Goal: Information Seeking & Learning: Learn about a topic

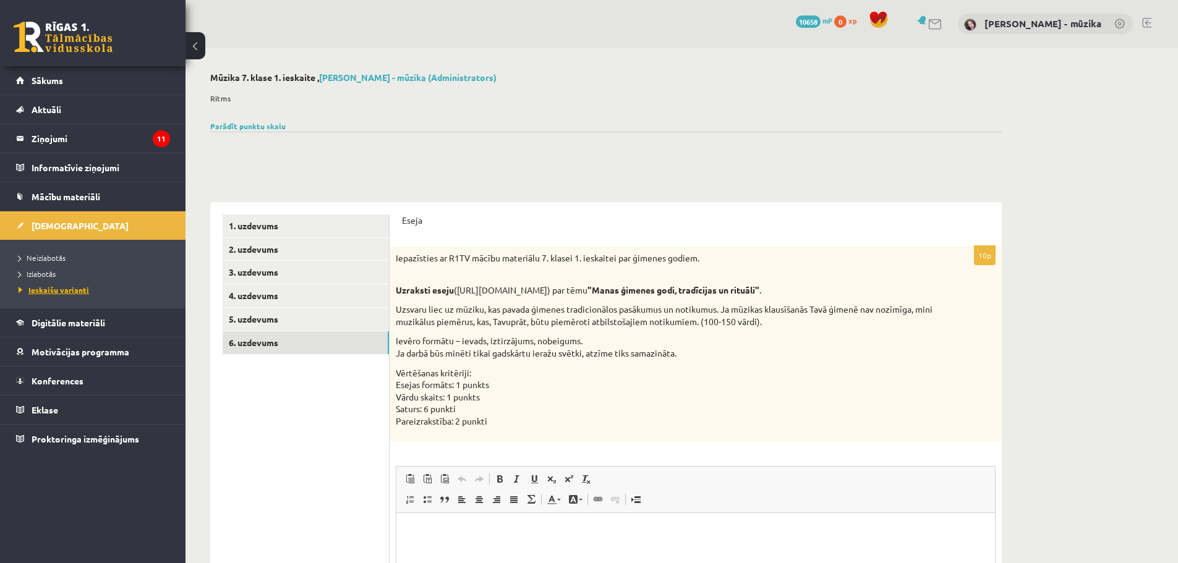
click at [45, 291] on span "Ieskaišu varianti" at bounding box center [54, 290] width 71 height 10
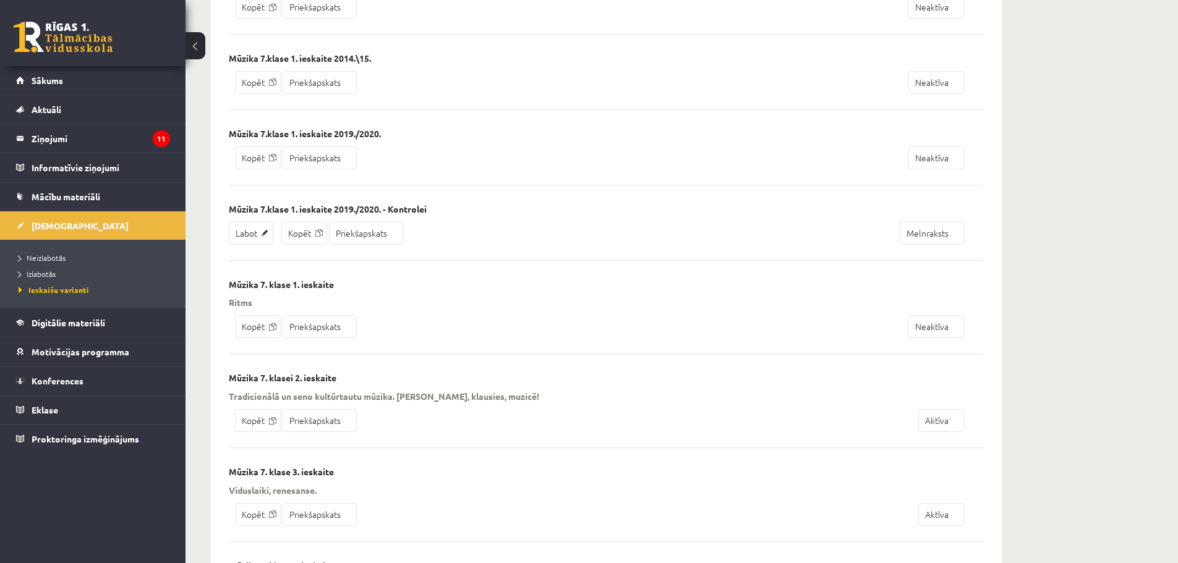
scroll to position [371, 0]
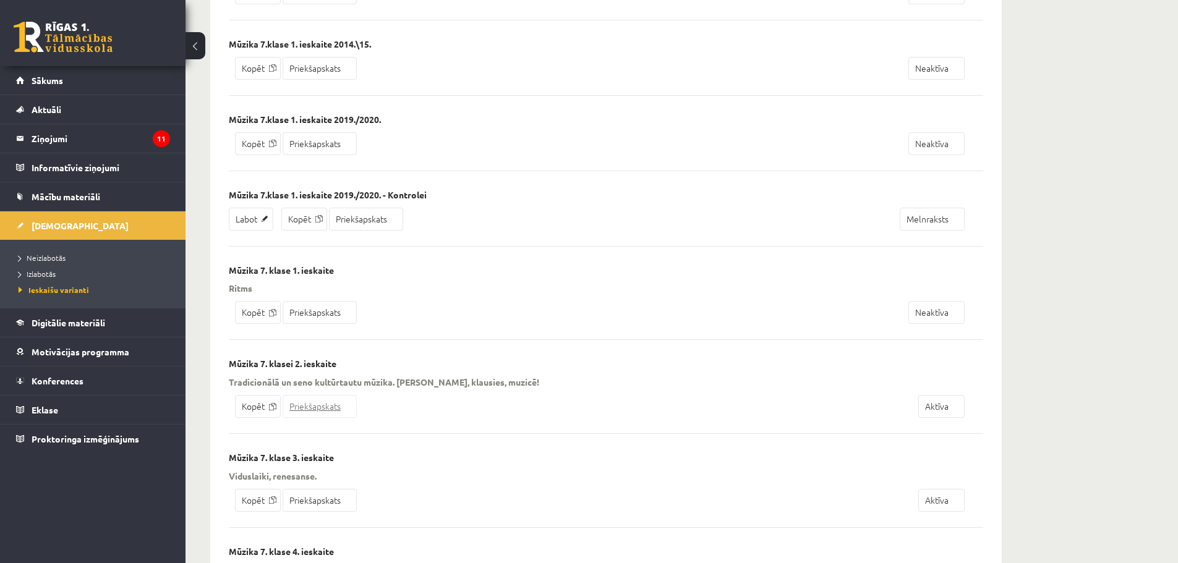
click at [323, 409] on link "Priekšapskats" at bounding box center [320, 406] width 74 height 23
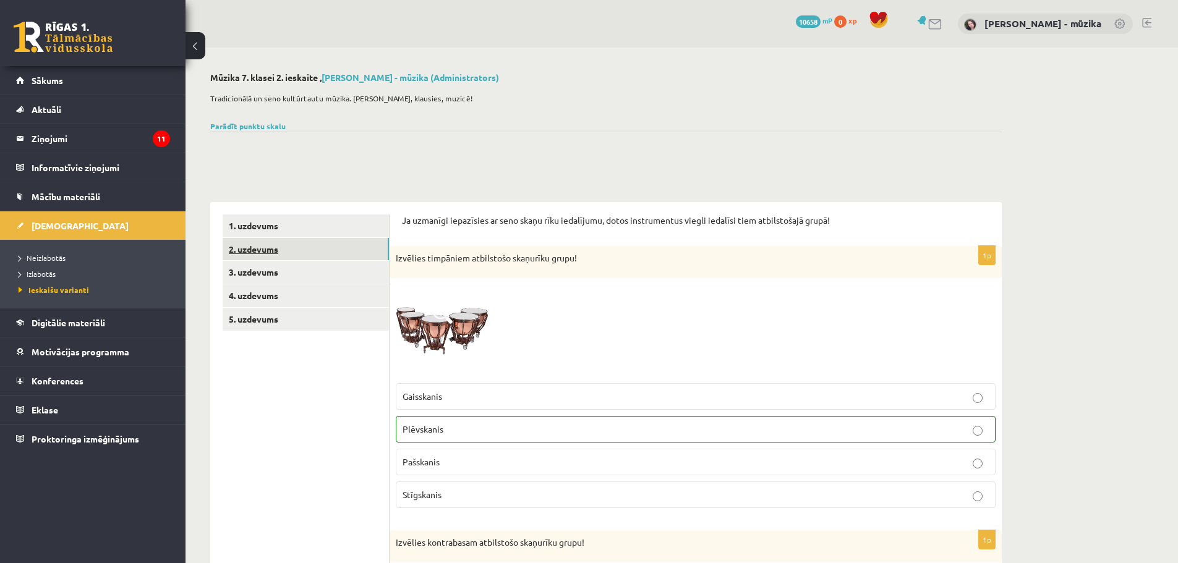
click at [273, 247] on link "2. uzdevums" at bounding box center [306, 249] width 166 height 23
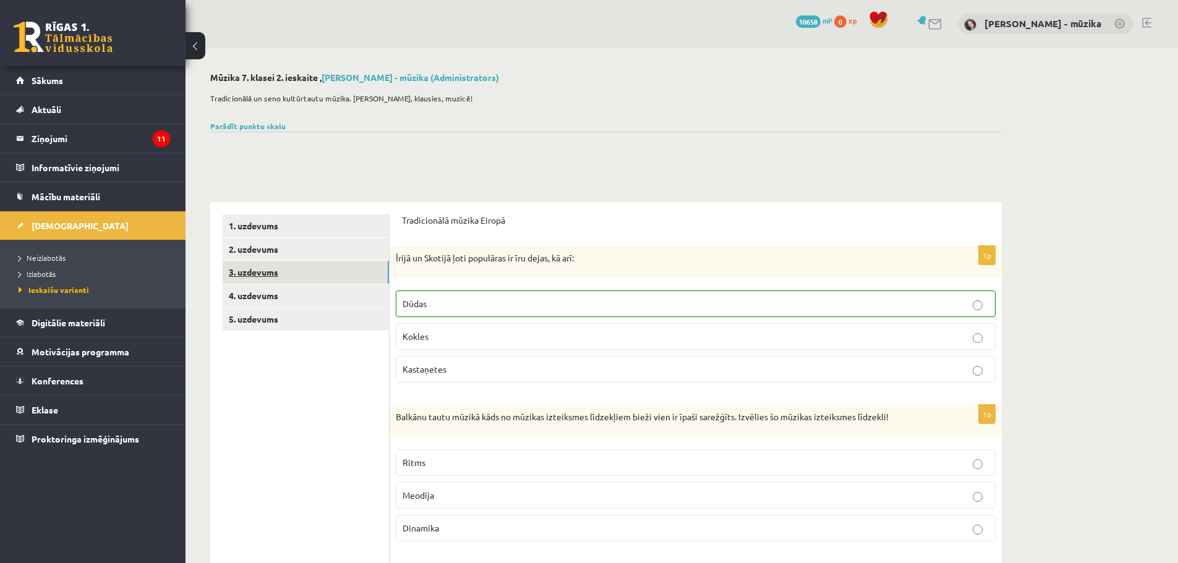
click at [268, 276] on link "3. uzdevums" at bounding box center [306, 272] width 166 height 23
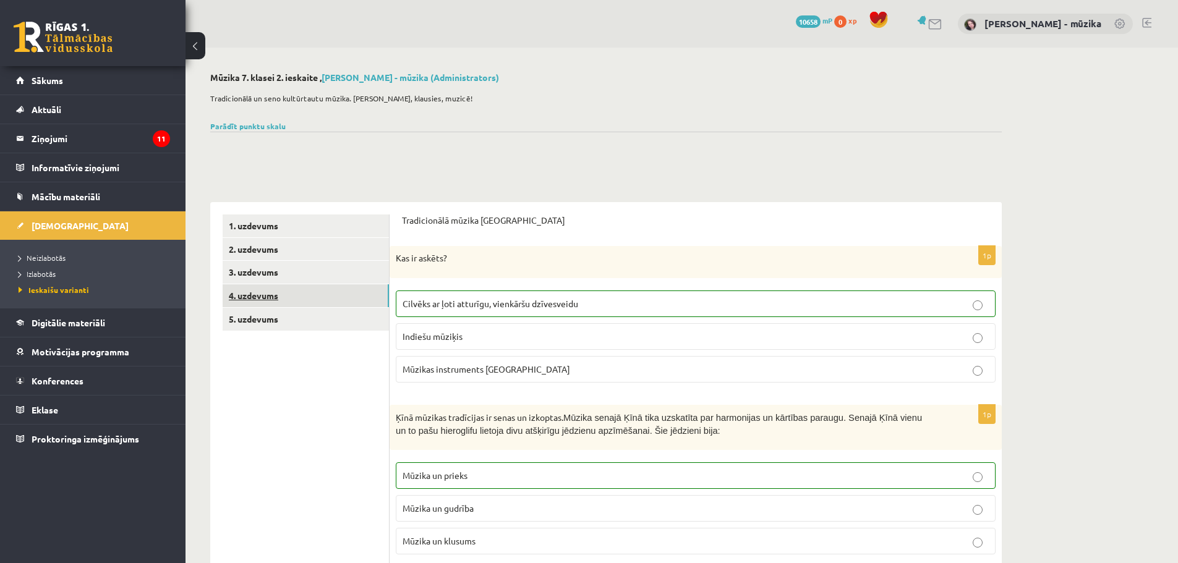
click at [265, 294] on link "4. uzdevums" at bounding box center [306, 295] width 166 height 23
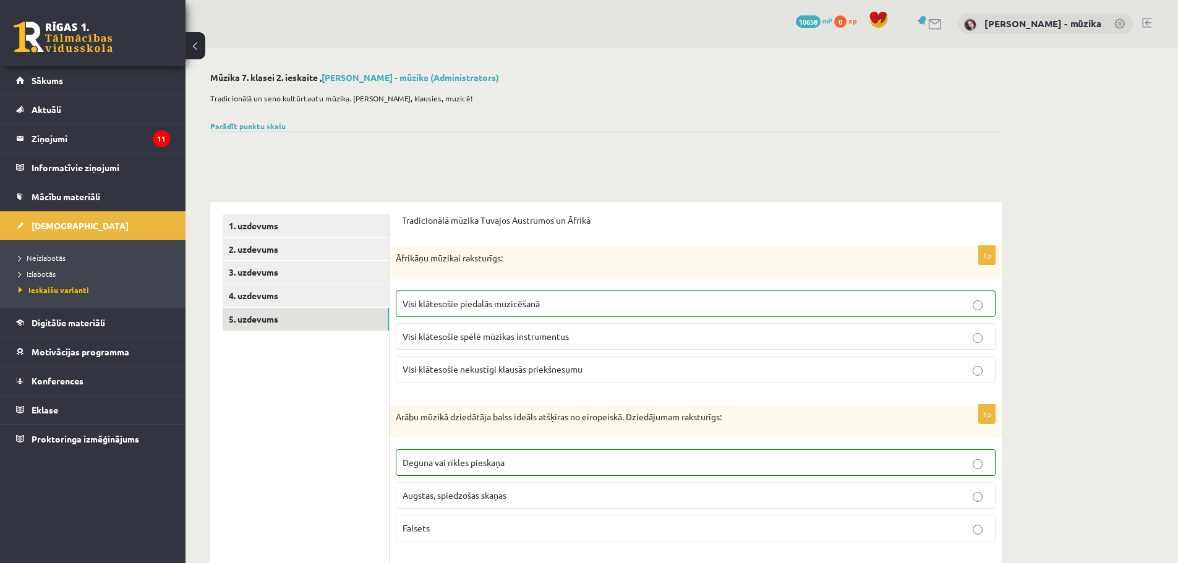
click at [261, 320] on link "5. uzdevums" at bounding box center [306, 319] width 166 height 23
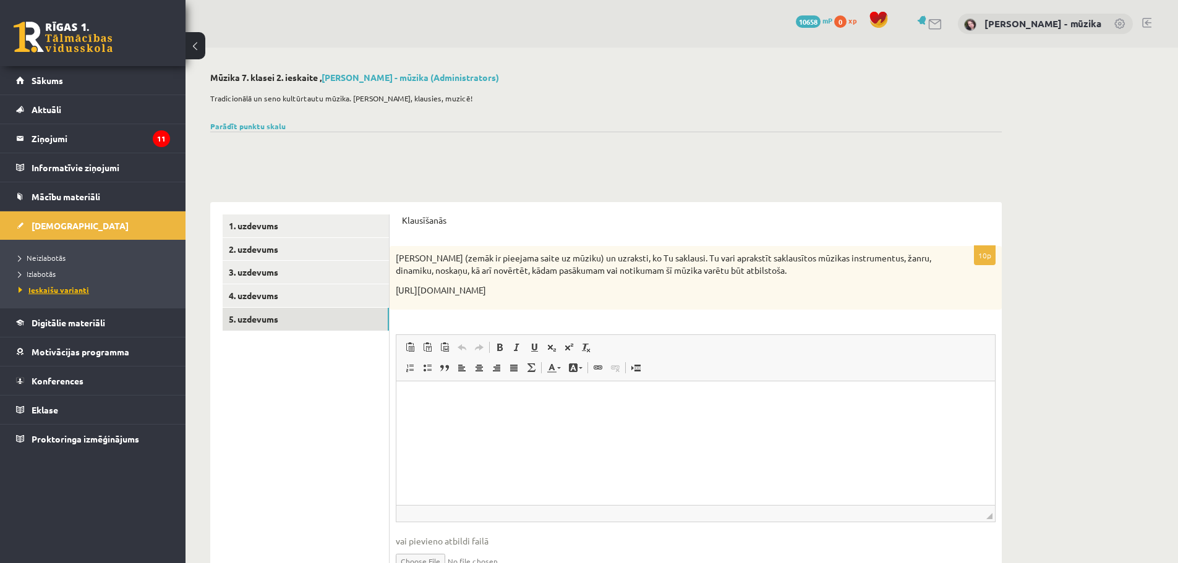
click at [49, 287] on span "Ieskaišu varianti" at bounding box center [54, 290] width 71 height 10
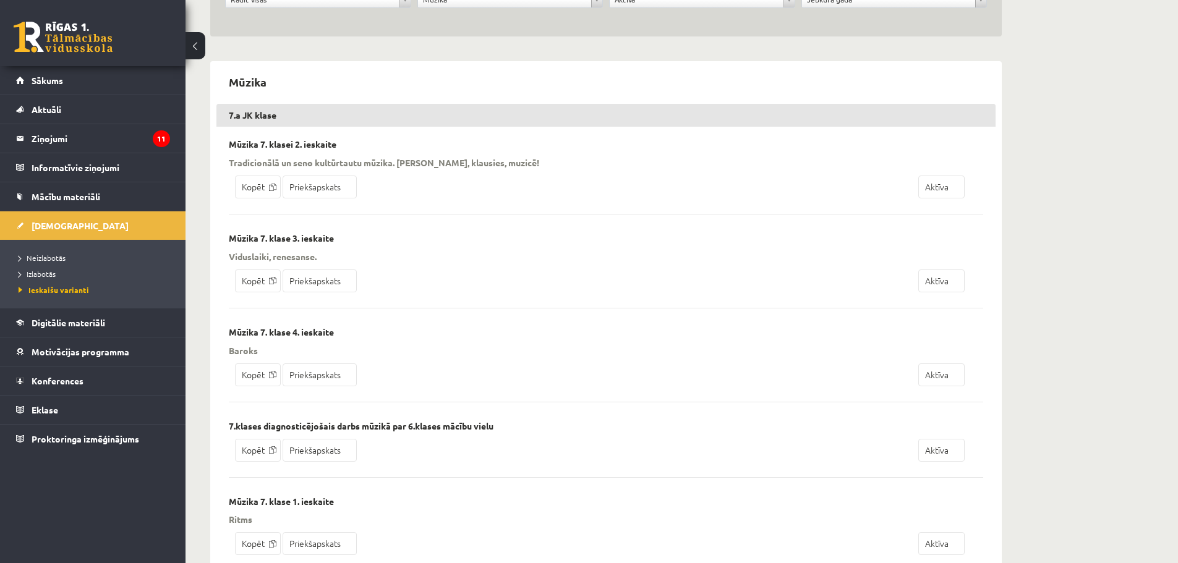
scroll to position [186, 0]
click at [320, 281] on link "Priekšapskats" at bounding box center [320, 279] width 74 height 23
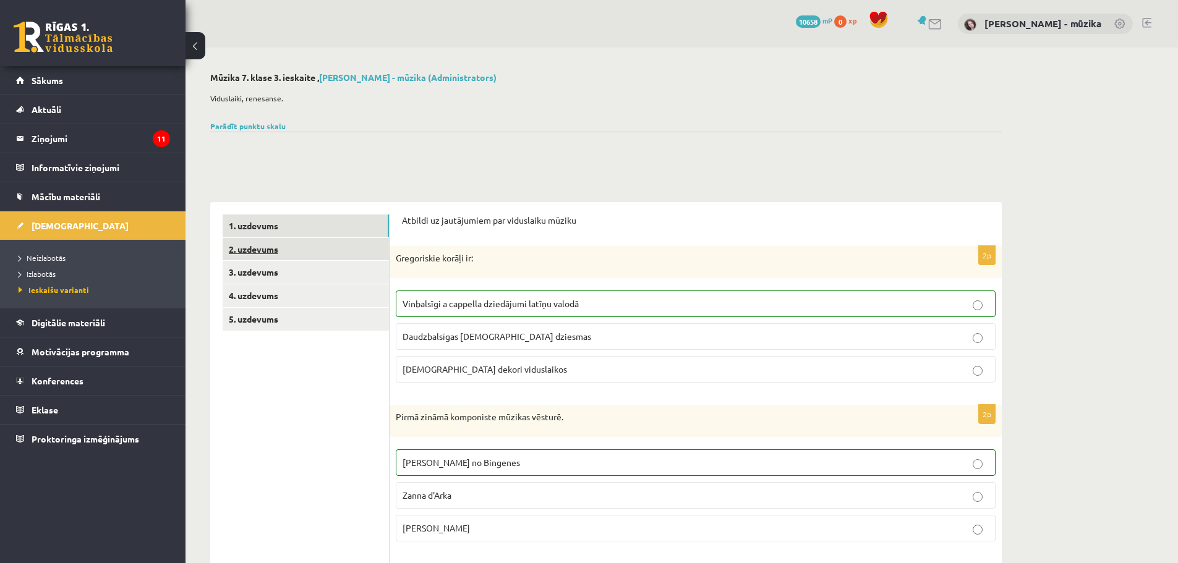
click at [265, 249] on link "2. uzdevums" at bounding box center [306, 249] width 166 height 23
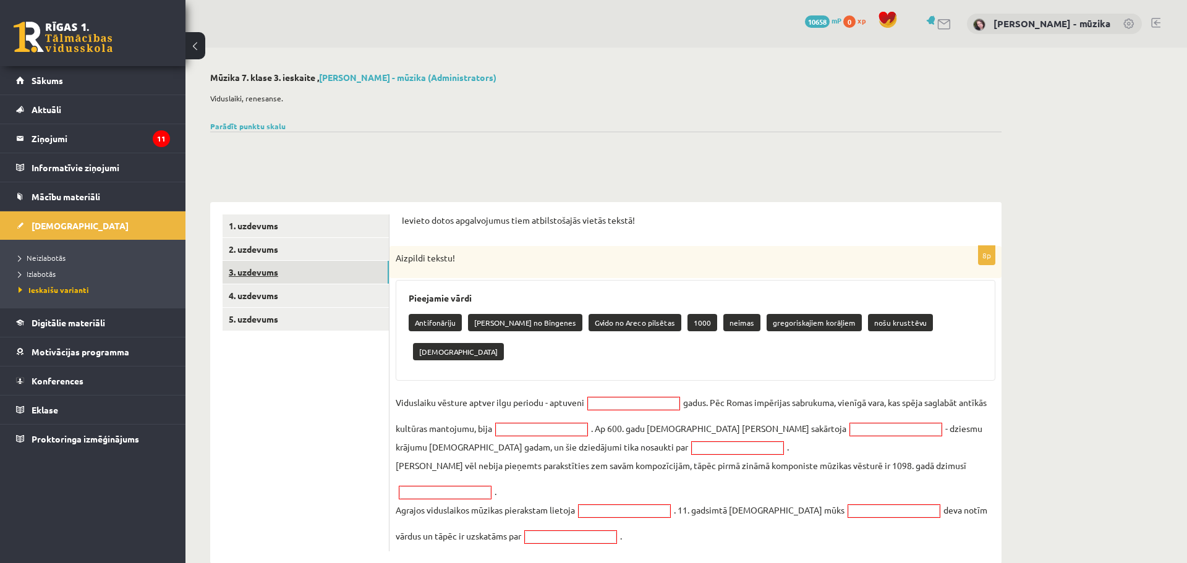
click at [262, 270] on link "3. uzdevums" at bounding box center [306, 272] width 166 height 23
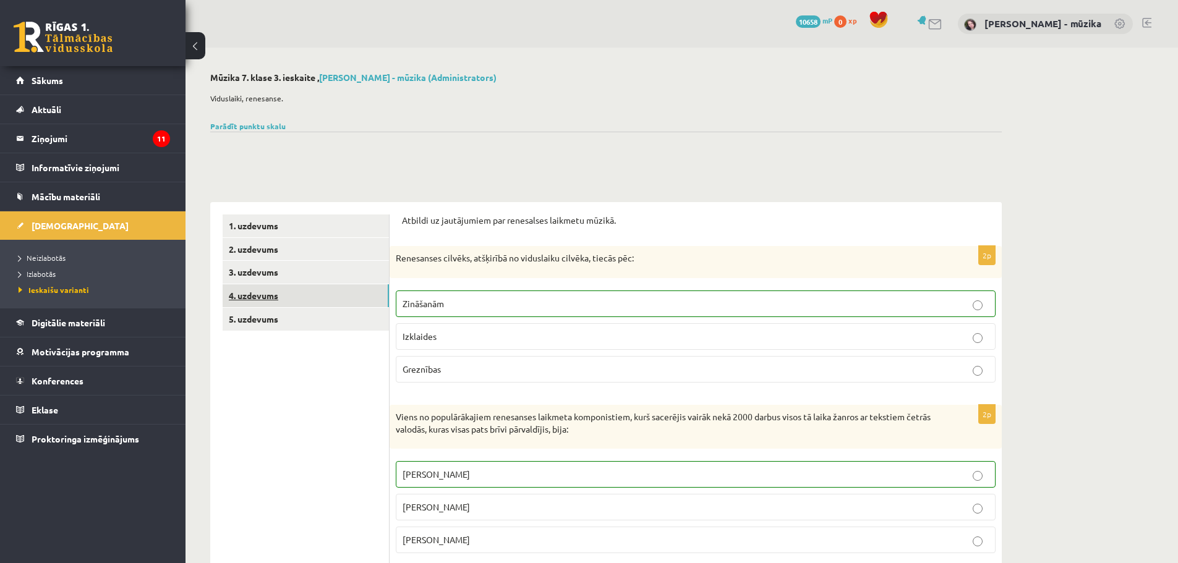
click at [260, 296] on link "4. uzdevums" at bounding box center [306, 295] width 166 height 23
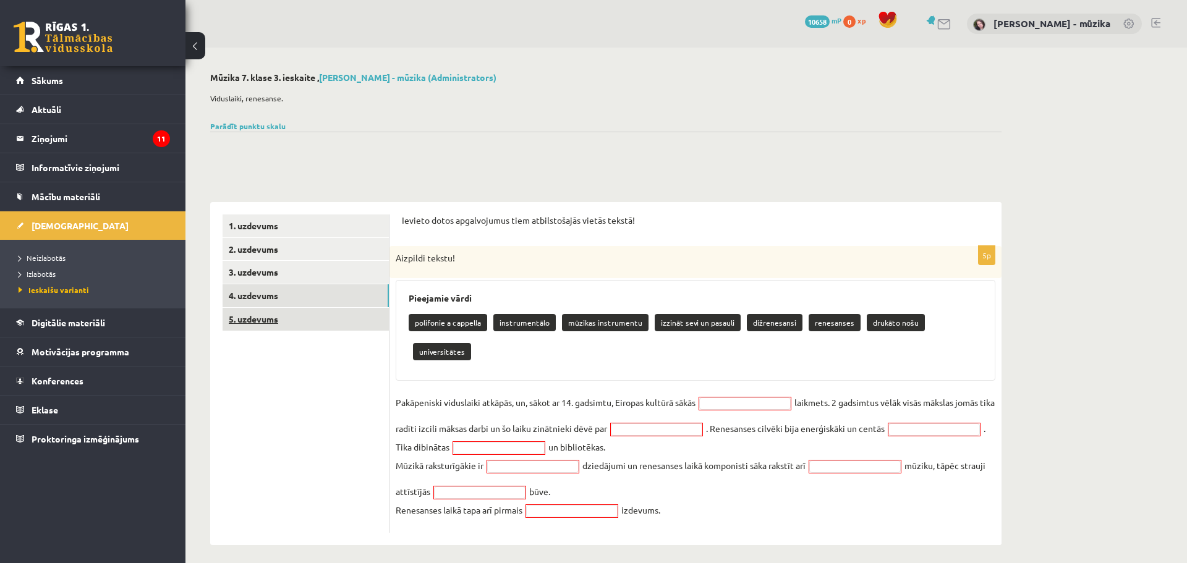
click at [257, 320] on link "5. uzdevums" at bounding box center [306, 319] width 166 height 23
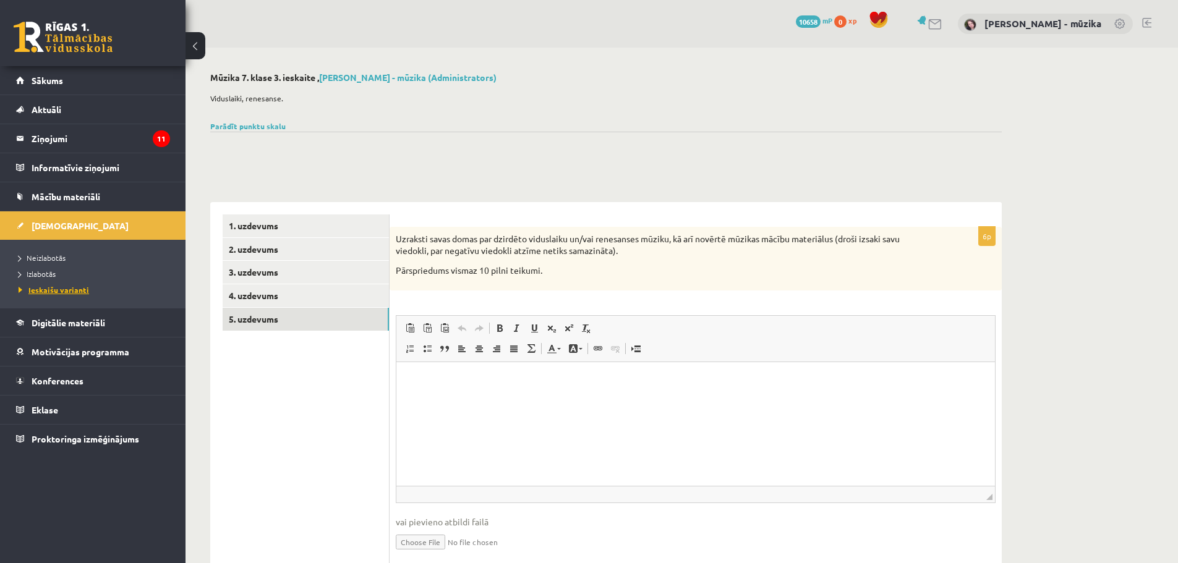
click at [62, 290] on span "Ieskaišu varianti" at bounding box center [54, 290] width 71 height 10
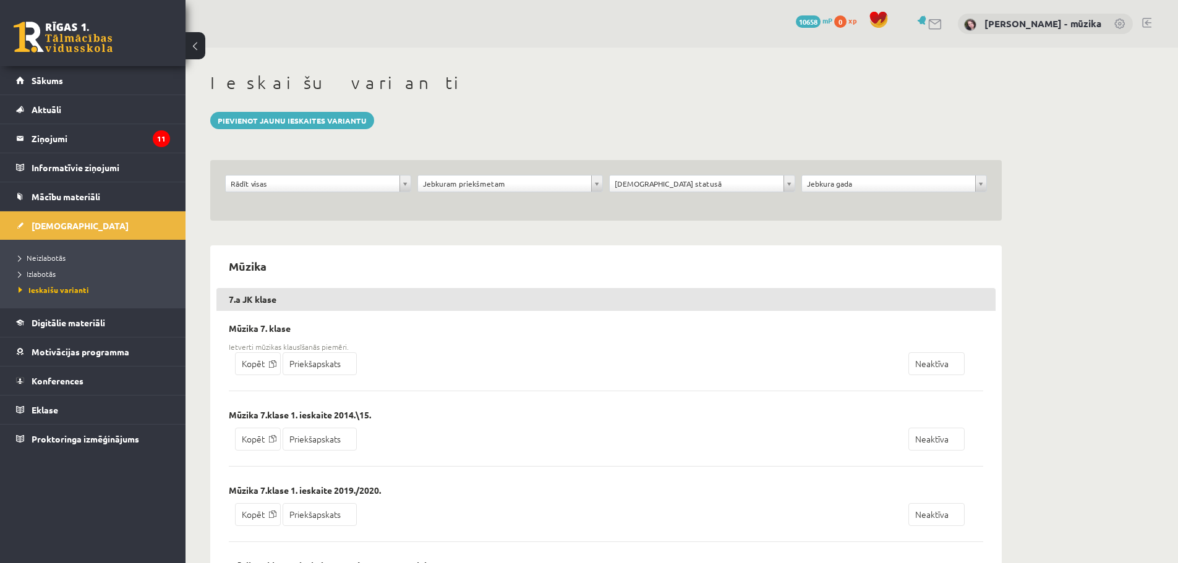
click at [605, 184] on div "**********" at bounding box center [510, 187] width 192 height 24
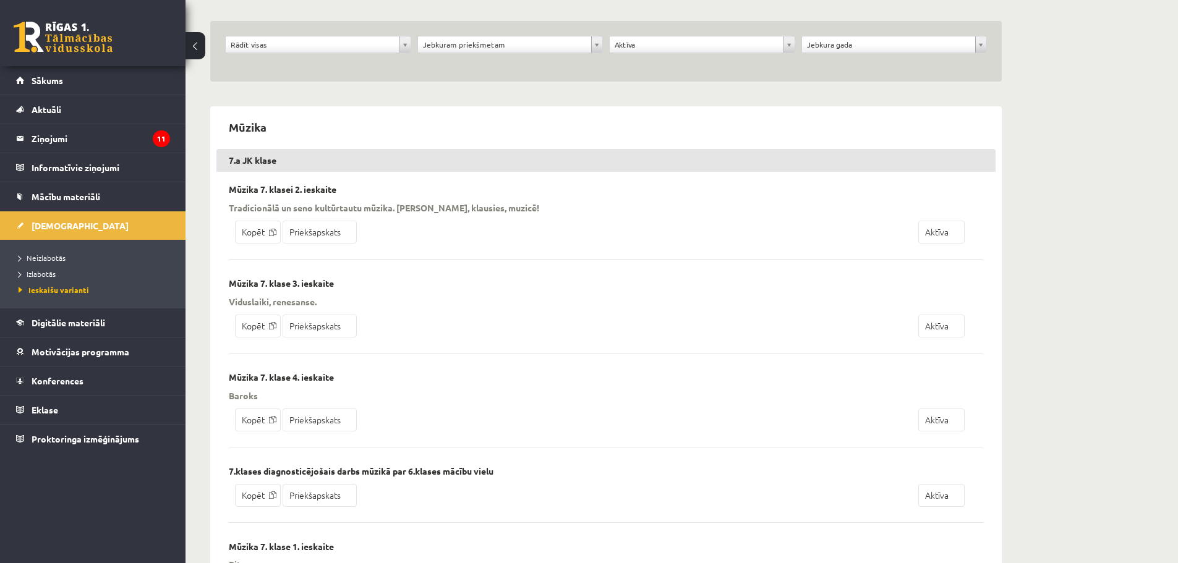
scroll to position [186, 0]
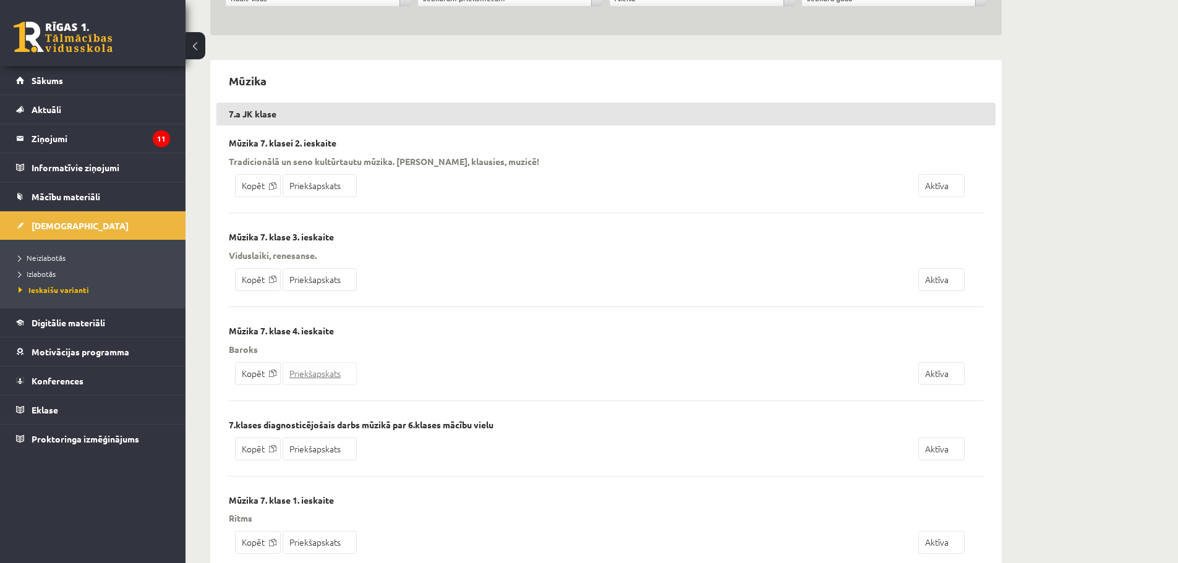
click at [308, 372] on link "Priekšapskats" at bounding box center [320, 373] width 74 height 23
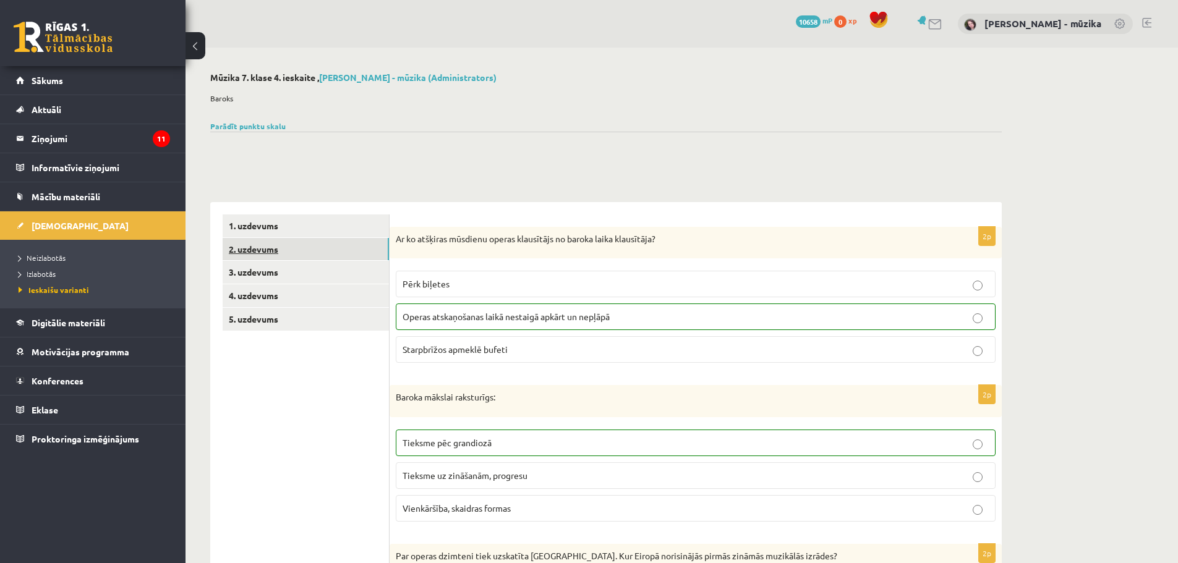
click at [268, 248] on link "2. uzdevums" at bounding box center [306, 249] width 166 height 23
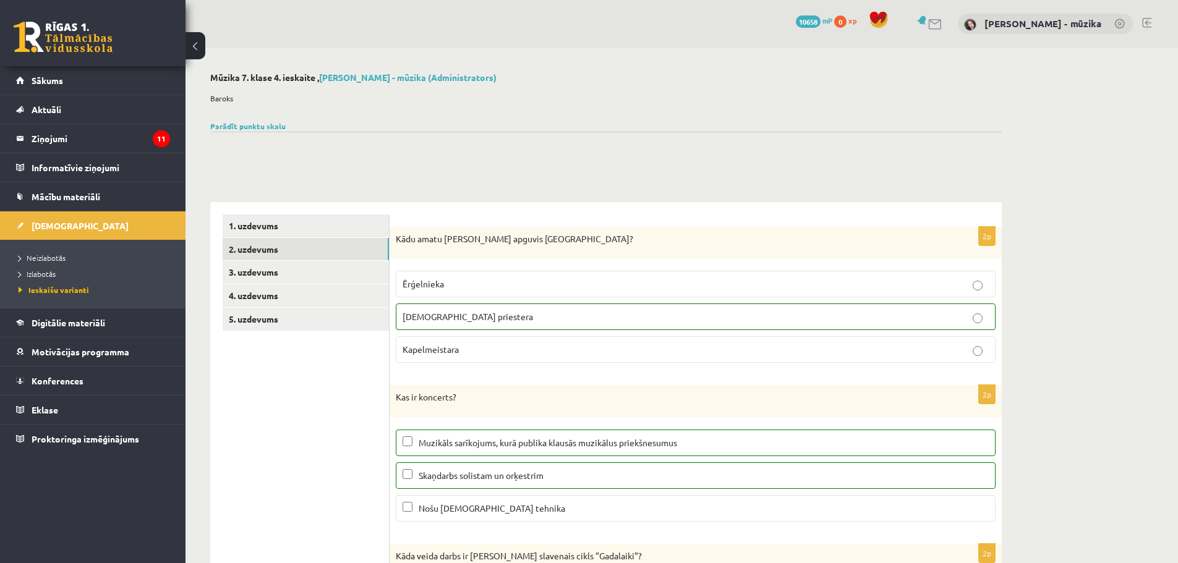
click at [265, 275] on link "3. uzdevums" at bounding box center [306, 272] width 166 height 23
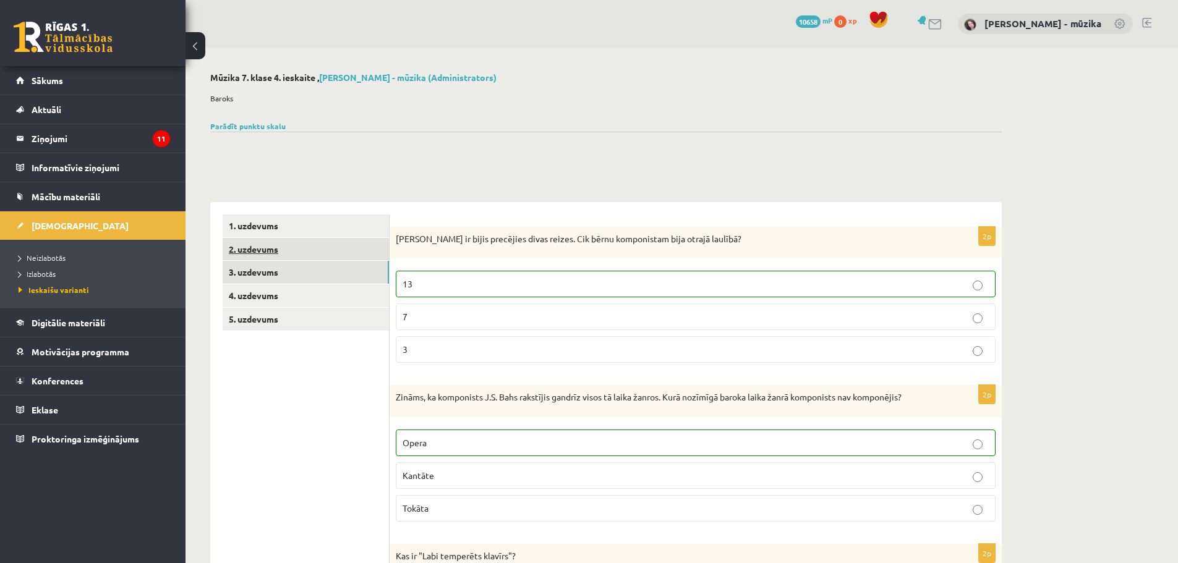
click at [262, 250] on link "2. uzdevums" at bounding box center [306, 249] width 166 height 23
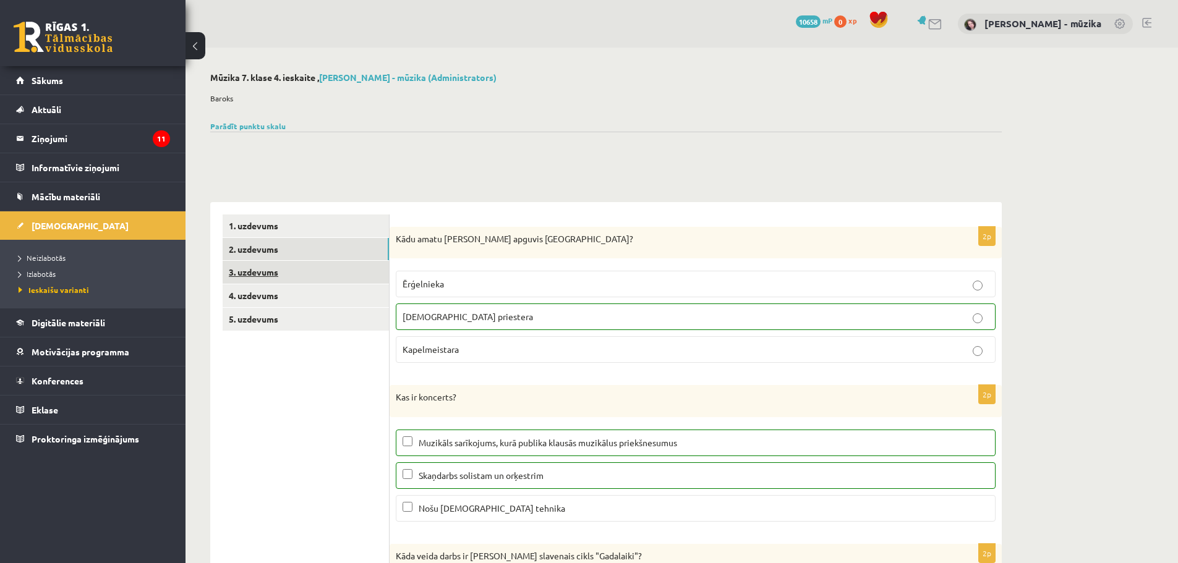
click at [262, 278] on link "3. uzdevums" at bounding box center [306, 272] width 166 height 23
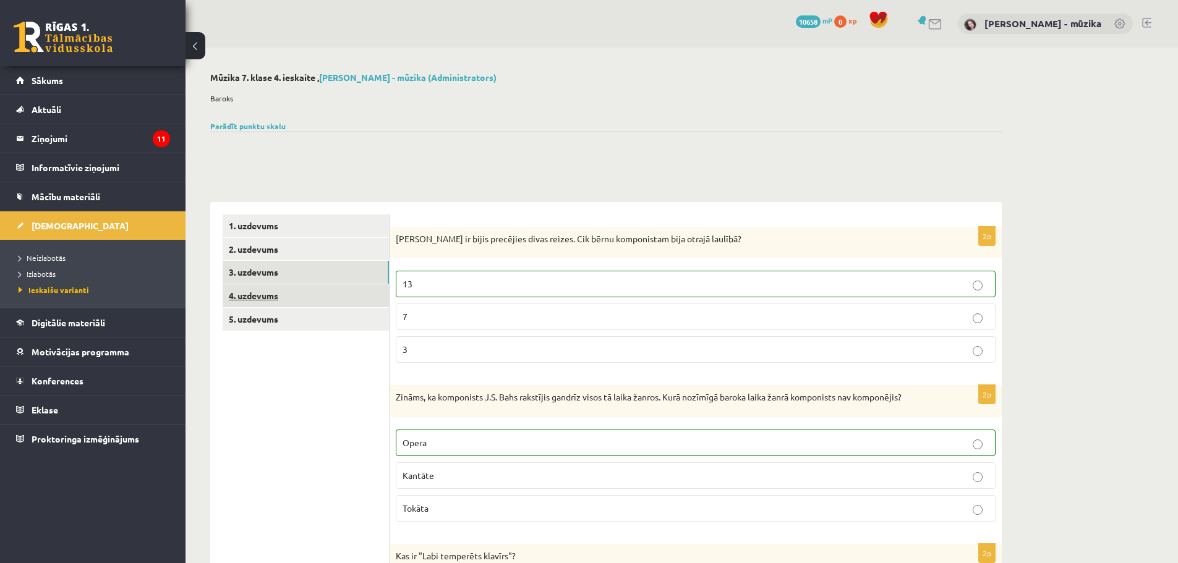
click at [261, 294] on link "4. uzdevums" at bounding box center [306, 295] width 166 height 23
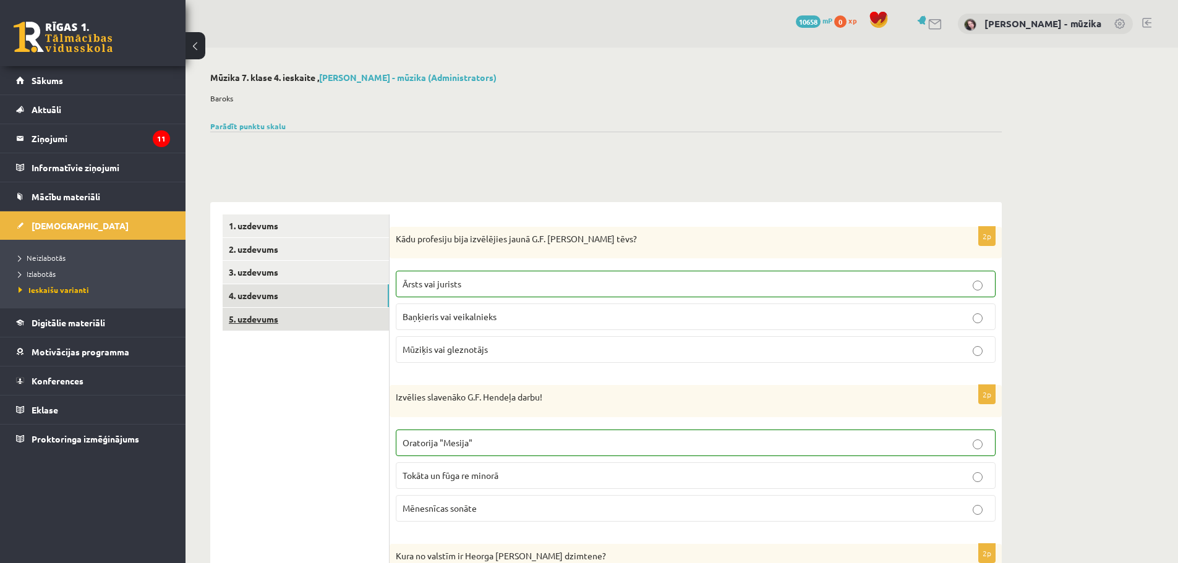
click at [258, 320] on link "5. uzdevums" at bounding box center [306, 319] width 166 height 23
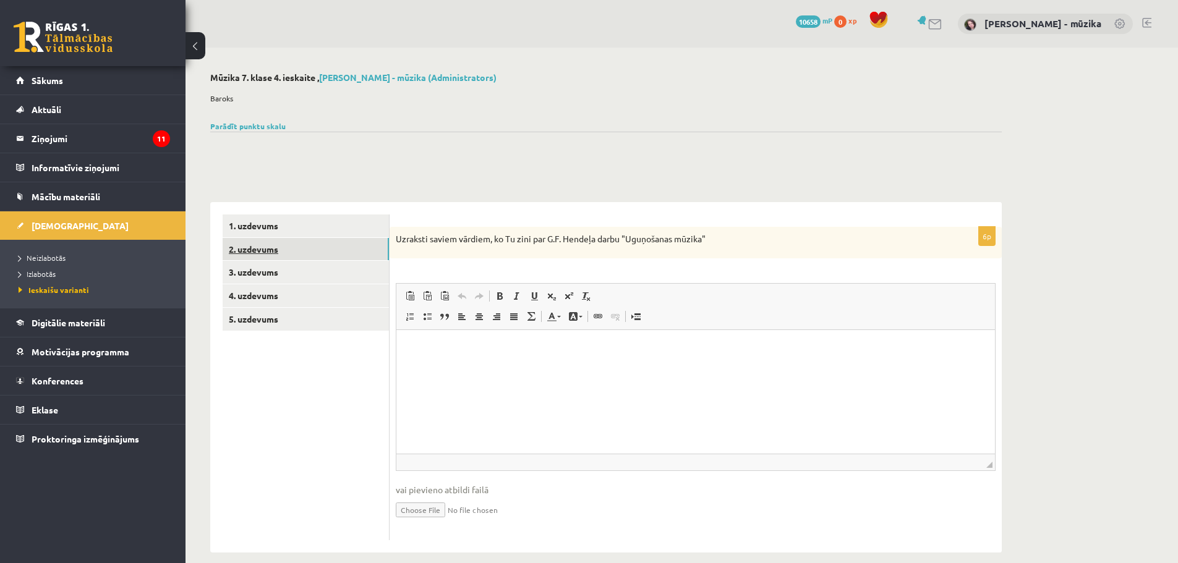
click at [266, 247] on link "2. uzdevums" at bounding box center [306, 249] width 166 height 23
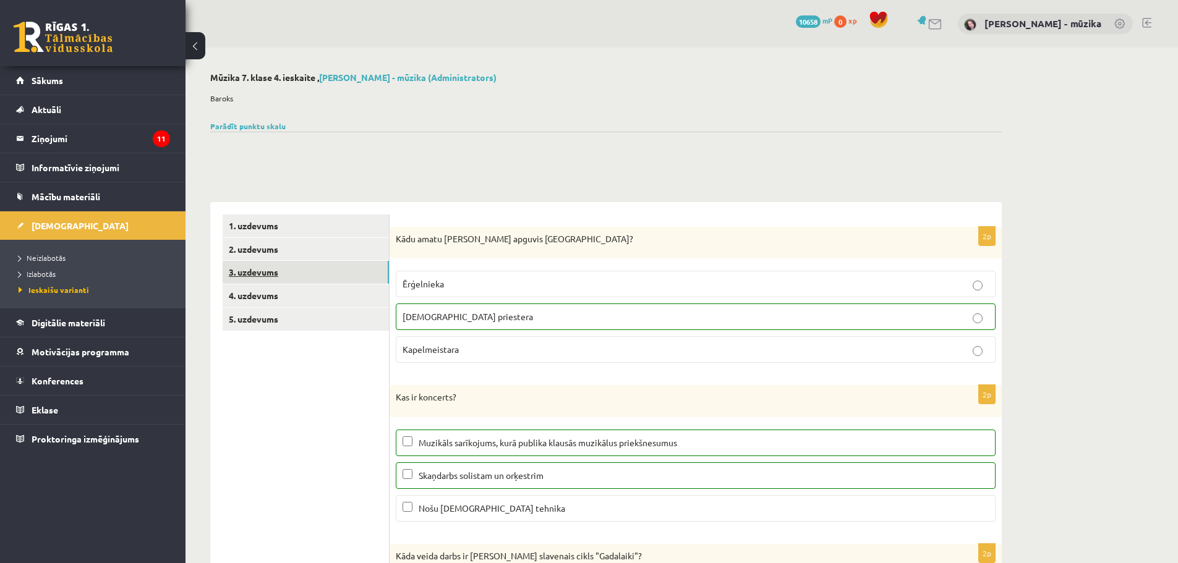
click at [265, 273] on link "3. uzdevums" at bounding box center [306, 272] width 166 height 23
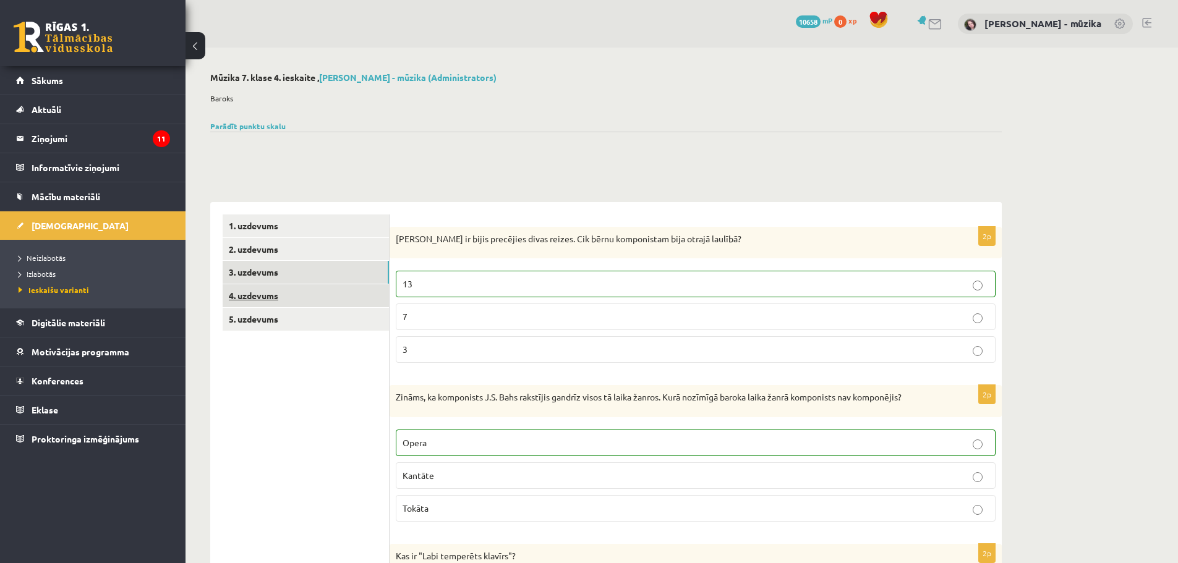
click at [265, 296] on link "4. uzdevums" at bounding box center [306, 295] width 166 height 23
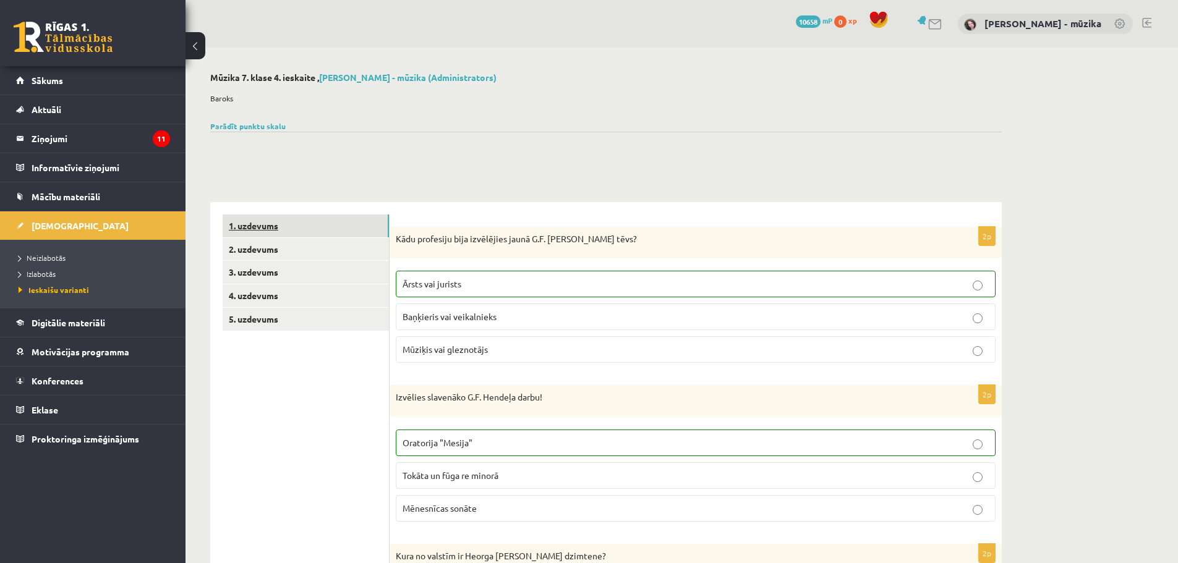
click at [284, 235] on link "1. uzdevums" at bounding box center [306, 226] width 166 height 23
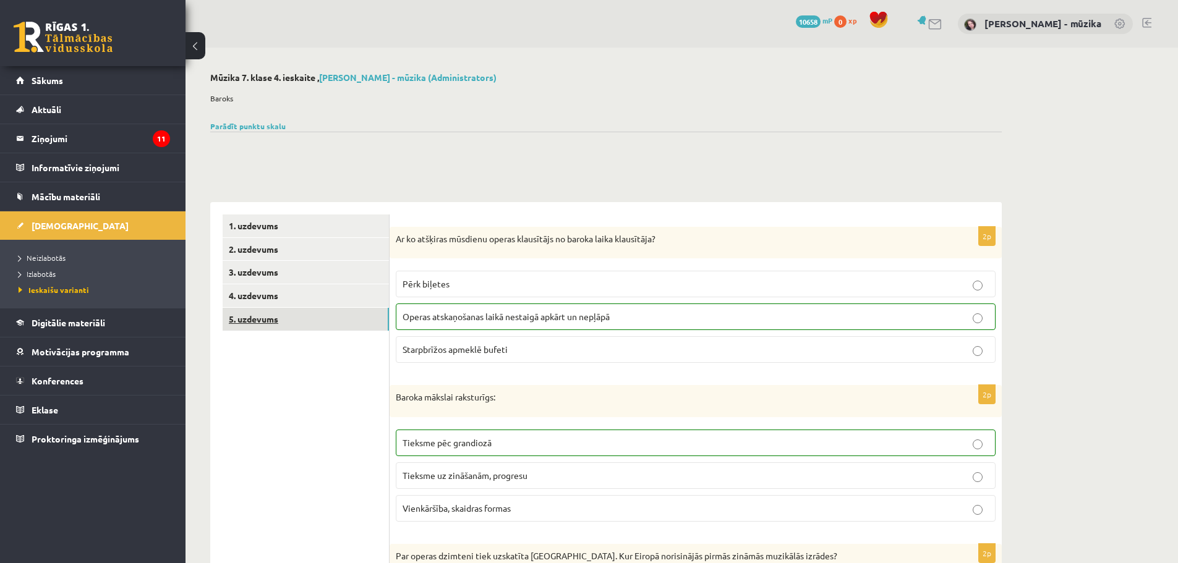
click at [254, 317] on link "5. uzdevums" at bounding box center [306, 319] width 166 height 23
